Goal: Transaction & Acquisition: Obtain resource

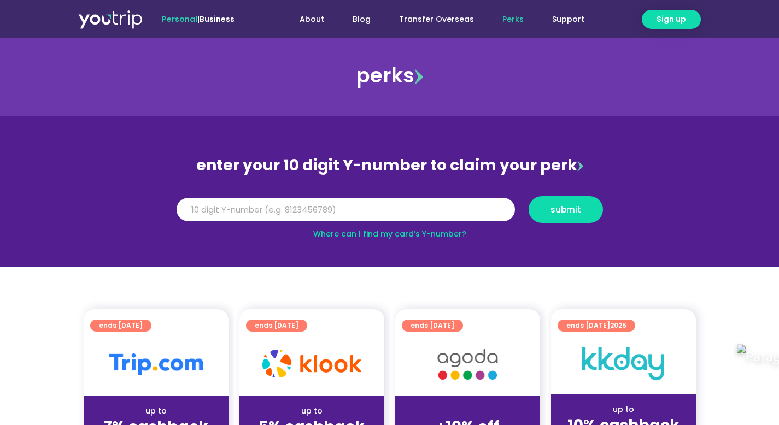
scroll to position [11, 0]
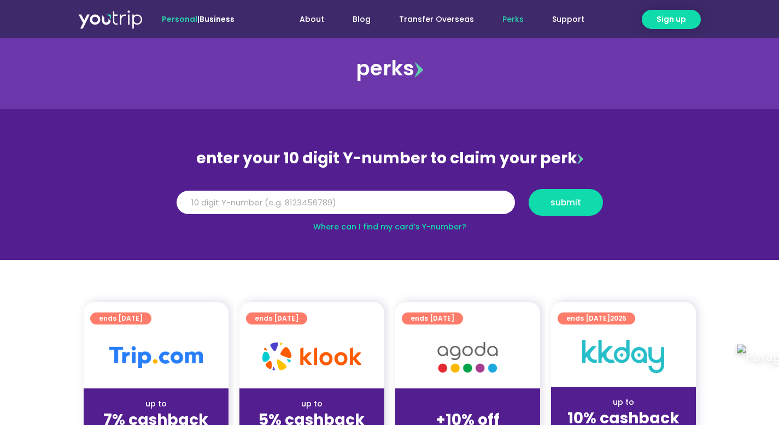
click at [380, 230] on link "Where can I find my card’s Y-number?" at bounding box center [389, 226] width 153 height 11
click at [387, 194] on input "Y Number" at bounding box center [346, 203] width 338 height 24
drag, startPoint x: 190, startPoint y: 206, endPoint x: 217, endPoint y: 207, distance: 26.8
click at [217, 207] on input "8128519365" at bounding box center [346, 203] width 338 height 24
type input "8128519365"
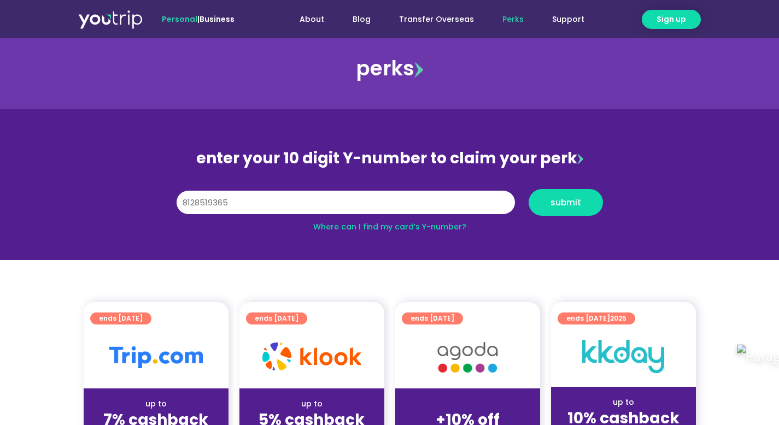
click at [286, 218] on div "Y Number 8128519365 submit" at bounding box center [389, 206] width 440 height 35
click at [299, 208] on input "8128519365" at bounding box center [346, 203] width 338 height 24
click at [558, 214] on button "submit" at bounding box center [566, 202] width 74 height 27
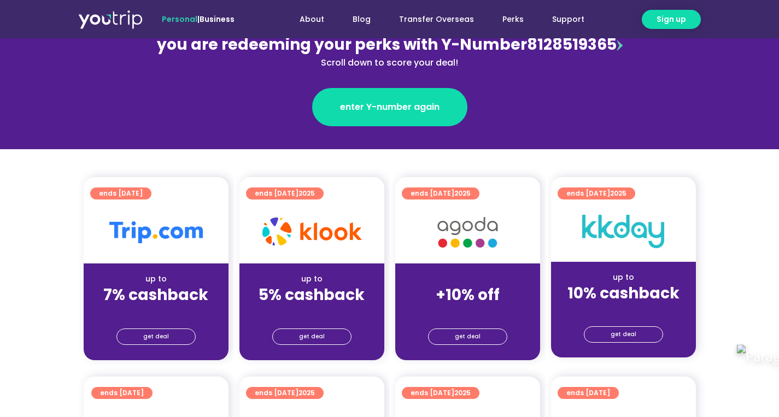
scroll to position [260, 0]
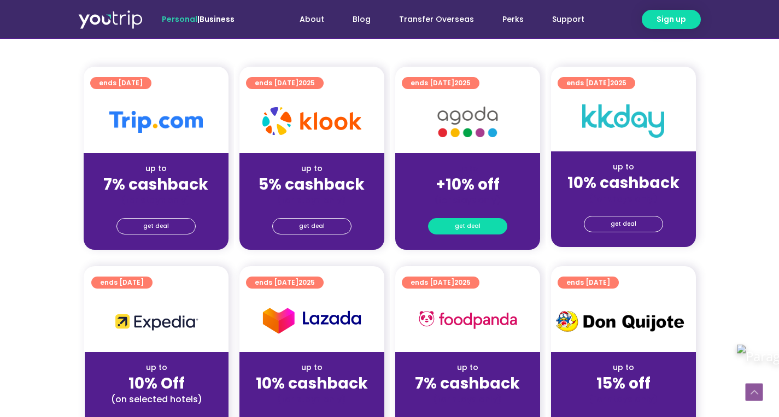
click at [476, 226] on span "get deal" at bounding box center [468, 226] width 26 height 15
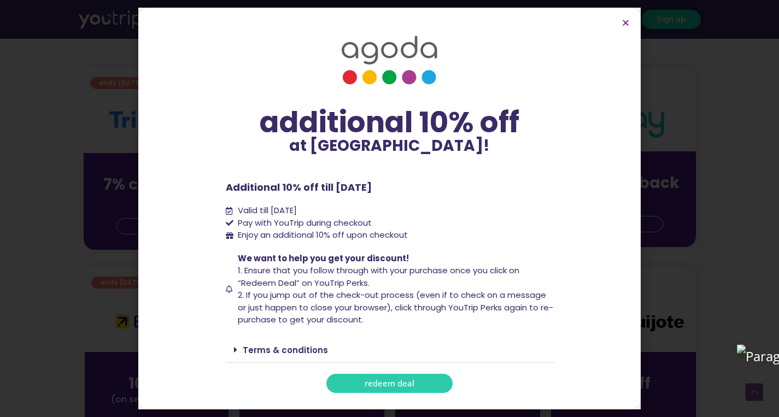
click at [389, 388] on span "redeem deal" at bounding box center [390, 383] width 50 height 8
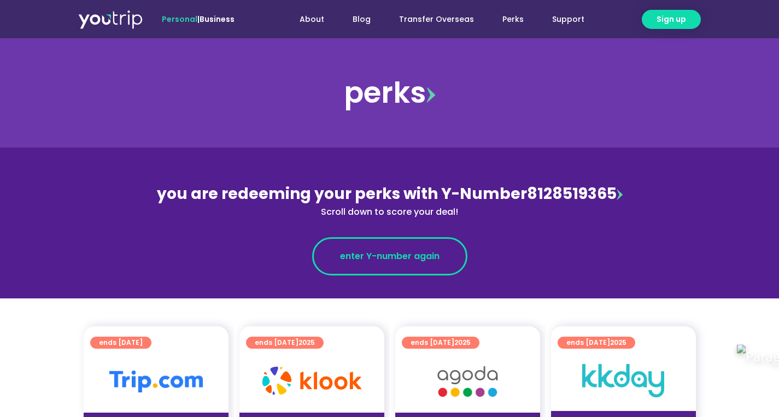
click at [394, 271] on link "enter Y-number again" at bounding box center [389, 256] width 155 height 38
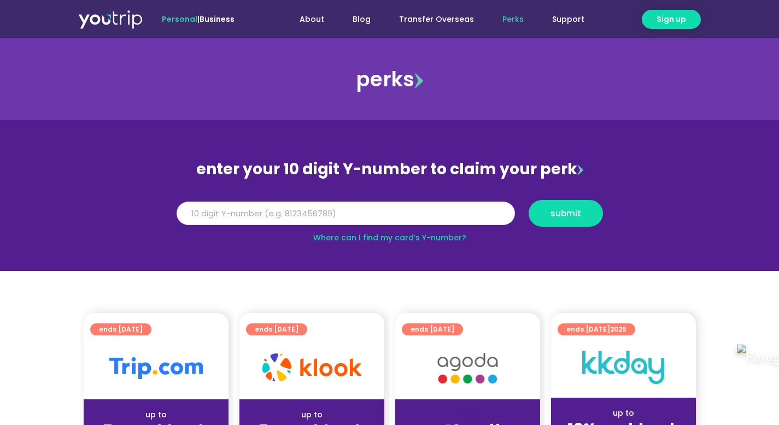
click at [350, 213] on input "Y Number" at bounding box center [346, 214] width 338 height 24
type input "8138354787"
click at [564, 212] on span "submit" at bounding box center [566, 213] width 31 height 8
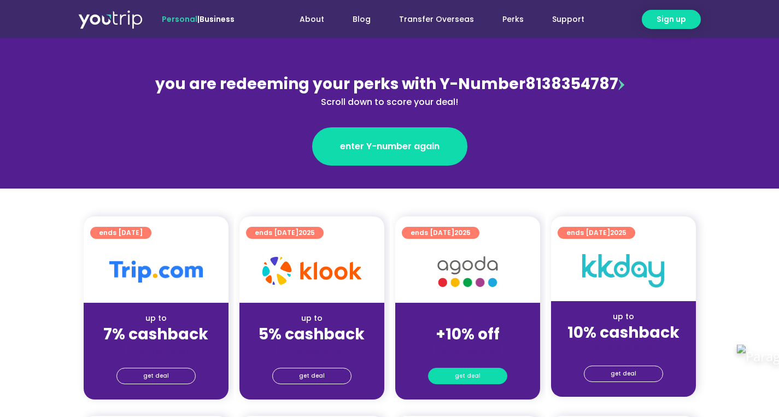
scroll to position [115, 0]
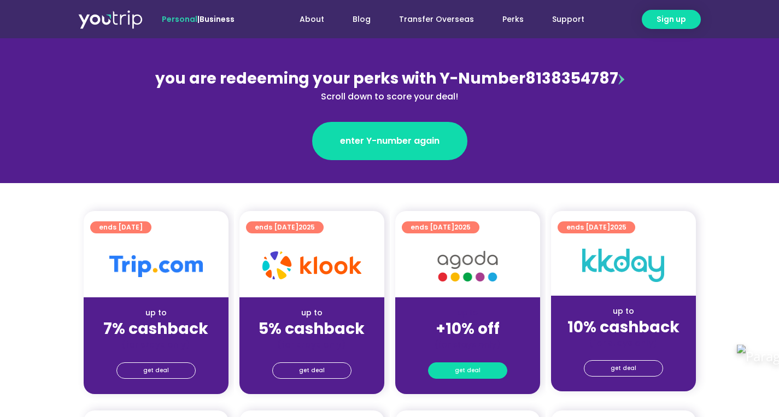
click at [461, 376] on span "get deal" at bounding box center [468, 370] width 26 height 15
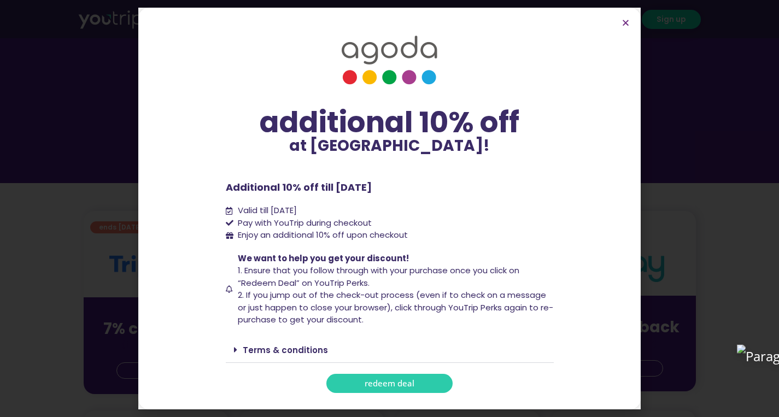
click at [410, 383] on span "redeem deal" at bounding box center [390, 383] width 50 height 8
